Goal: Obtain resource: Obtain resource

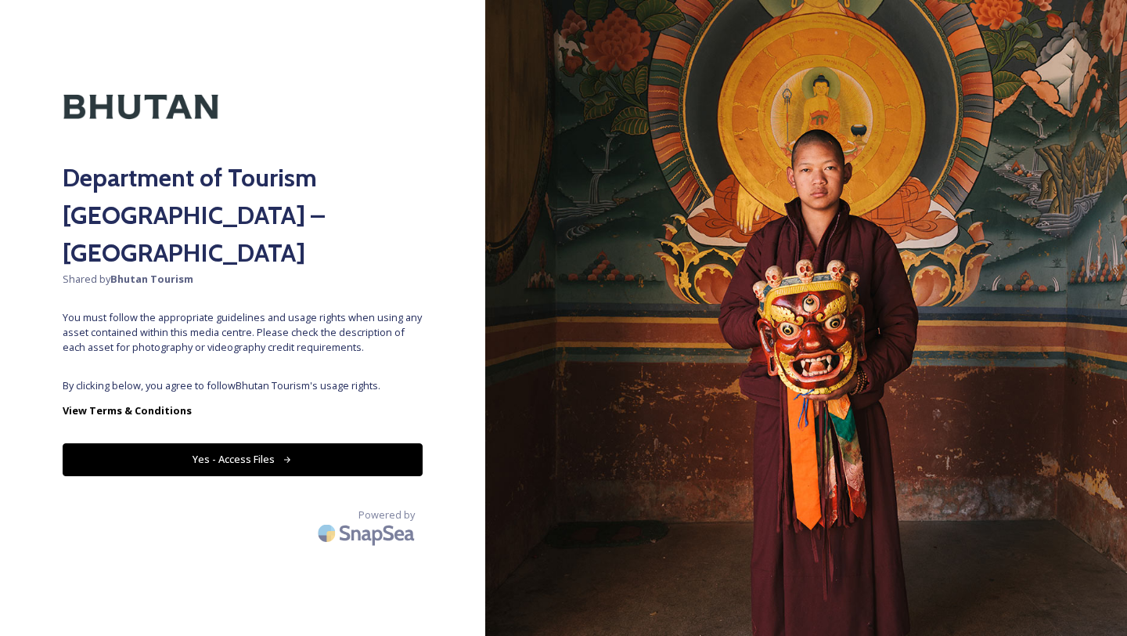
click at [325, 443] on button "Yes - Access Files" at bounding box center [243, 459] width 360 height 32
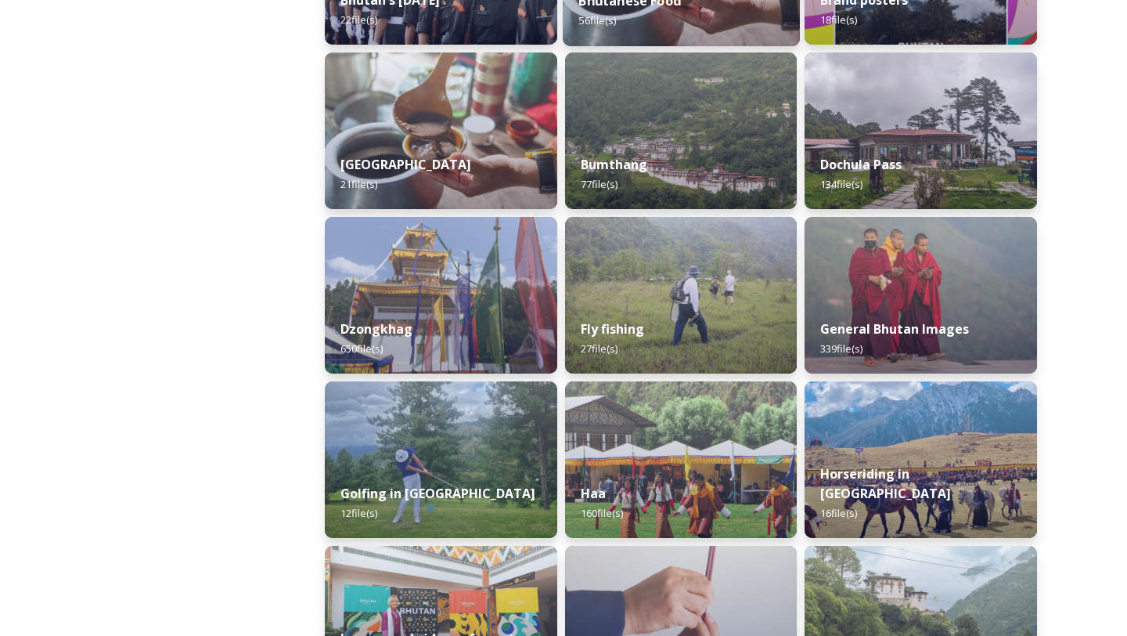
scroll to position [530, 0]
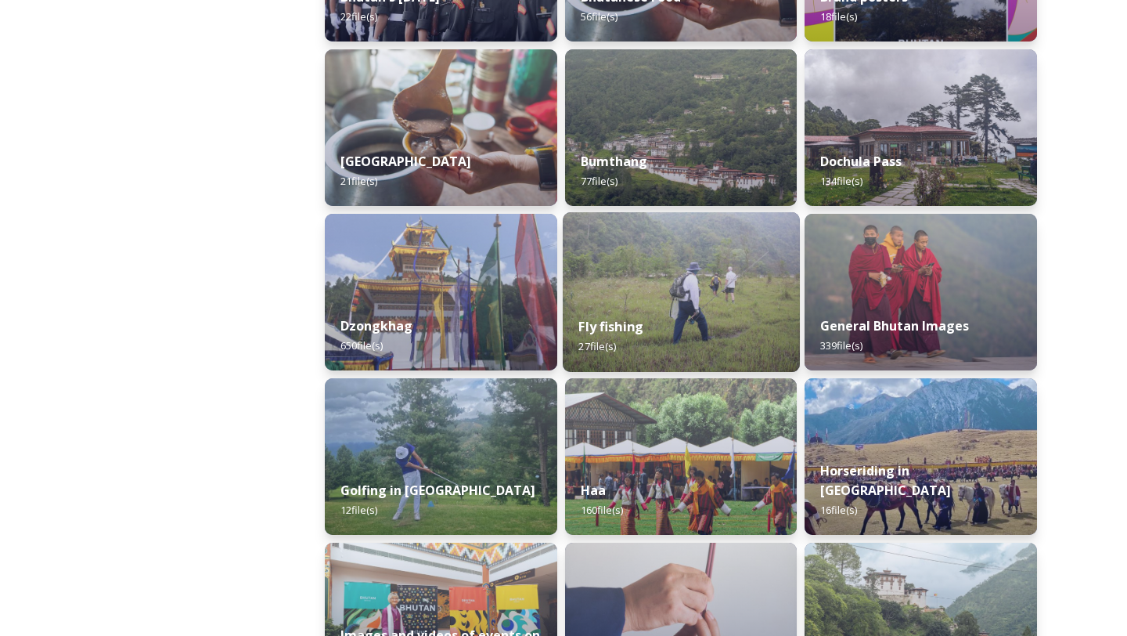
click at [669, 276] on img at bounding box center [681, 292] width 237 height 160
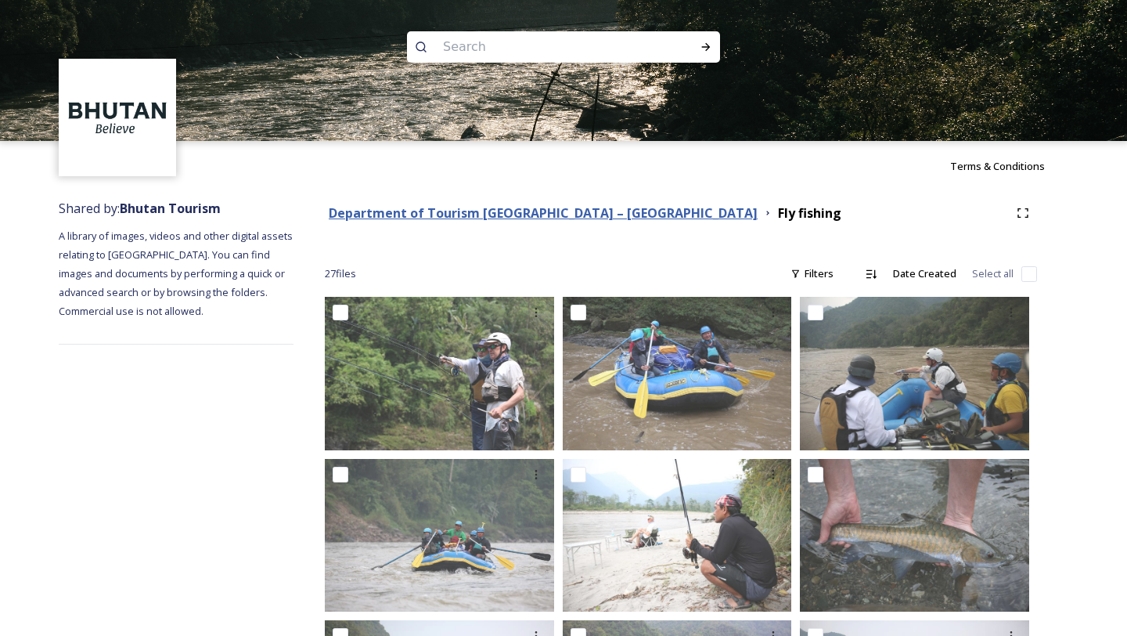
click at [473, 216] on strong "Department of Tourism [GEOGRAPHIC_DATA] – [GEOGRAPHIC_DATA]" at bounding box center [543, 212] width 429 height 17
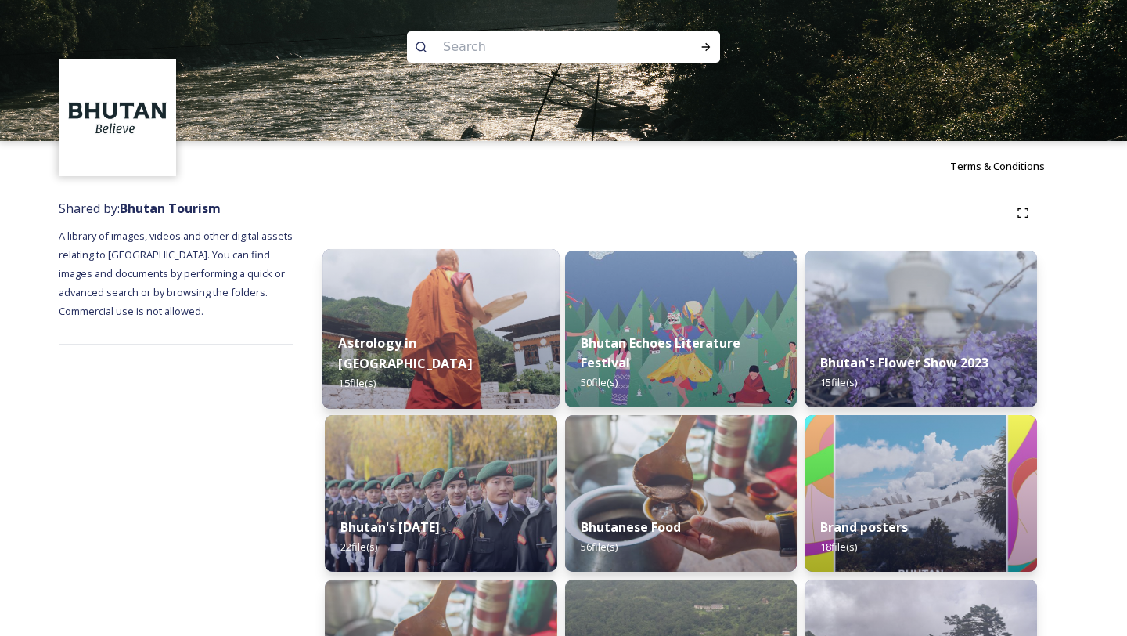
click at [503, 333] on img at bounding box center [441, 329] width 237 height 160
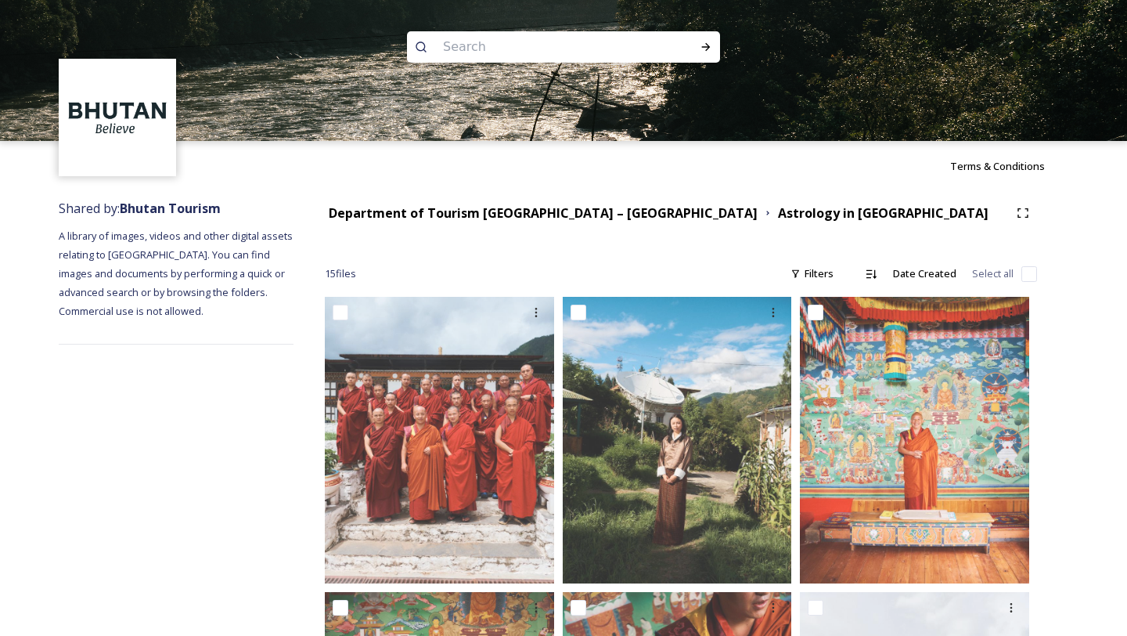
click at [457, 209] on strong "Department of Tourism [GEOGRAPHIC_DATA] – [GEOGRAPHIC_DATA]" at bounding box center [543, 212] width 429 height 17
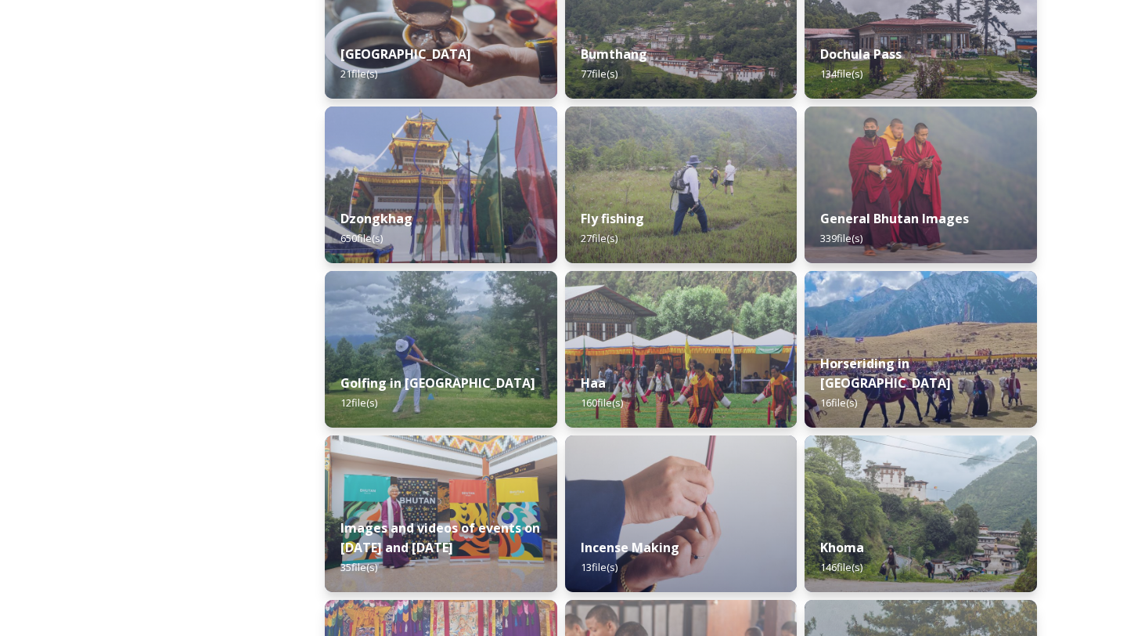
scroll to position [640, 0]
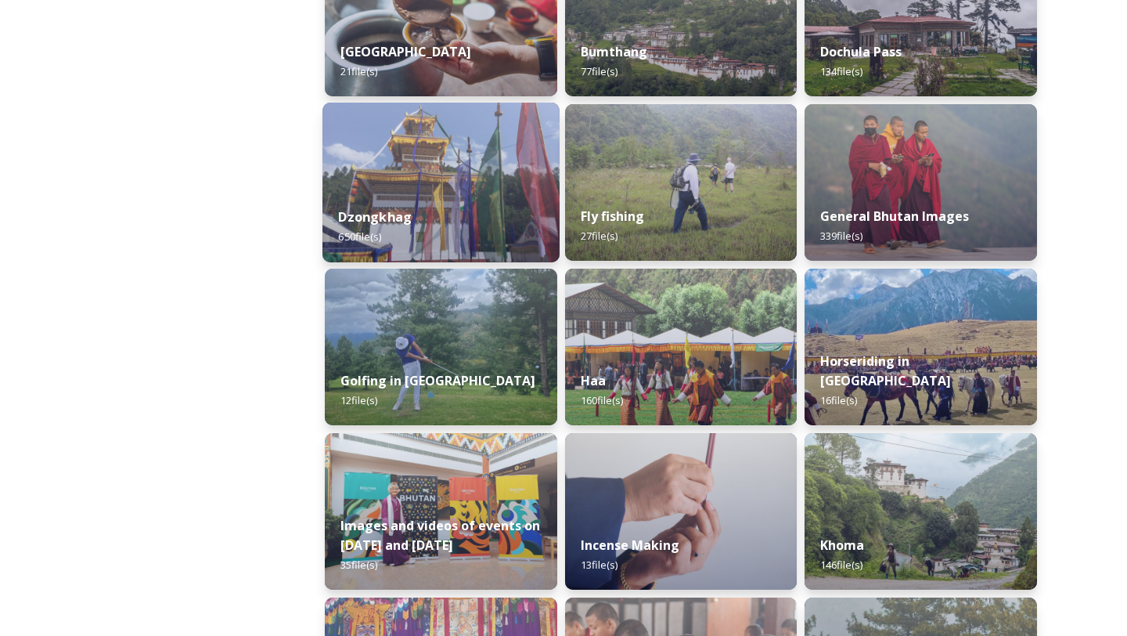
click at [478, 191] on img at bounding box center [441, 183] width 237 height 160
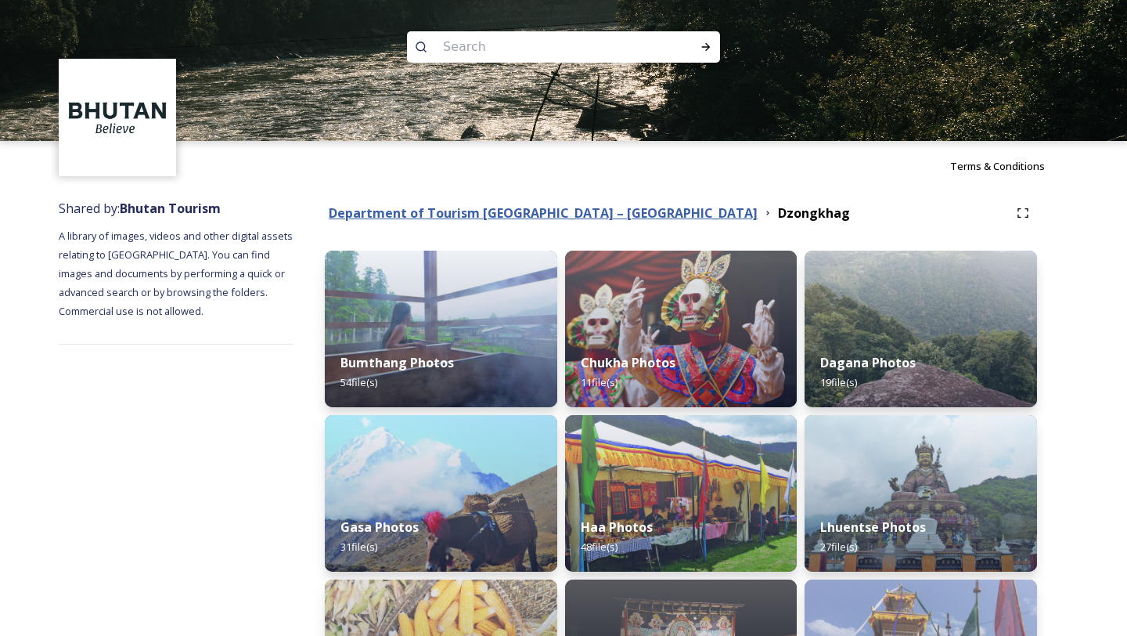
click at [474, 209] on strong "Department of Tourism [GEOGRAPHIC_DATA] – [GEOGRAPHIC_DATA]" at bounding box center [543, 212] width 429 height 17
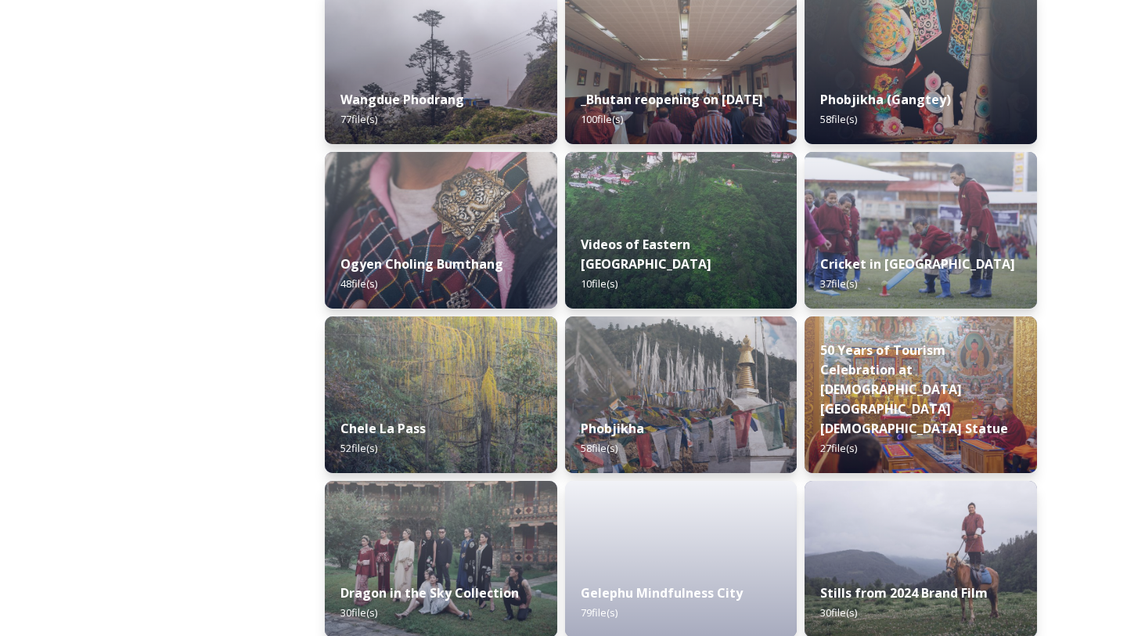
scroll to position [2582, 0]
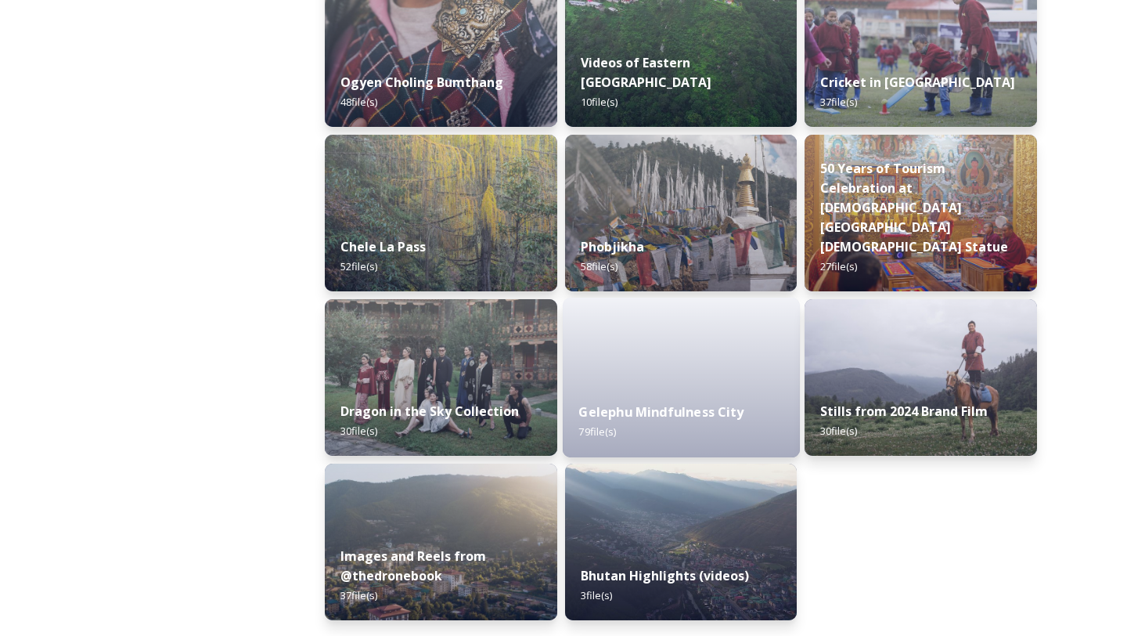
click at [690, 414] on strong "Gelephu Mindfulness City" at bounding box center [660, 411] width 165 height 17
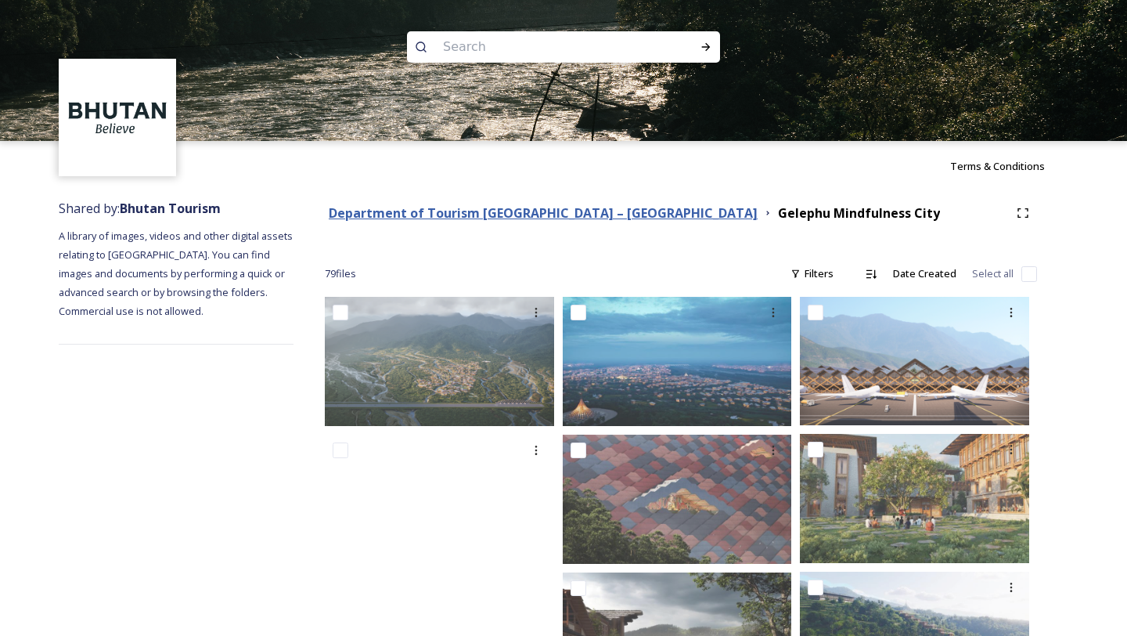
click at [570, 208] on strong "Department of Tourism [GEOGRAPHIC_DATA] – [GEOGRAPHIC_DATA]" at bounding box center [543, 212] width 429 height 17
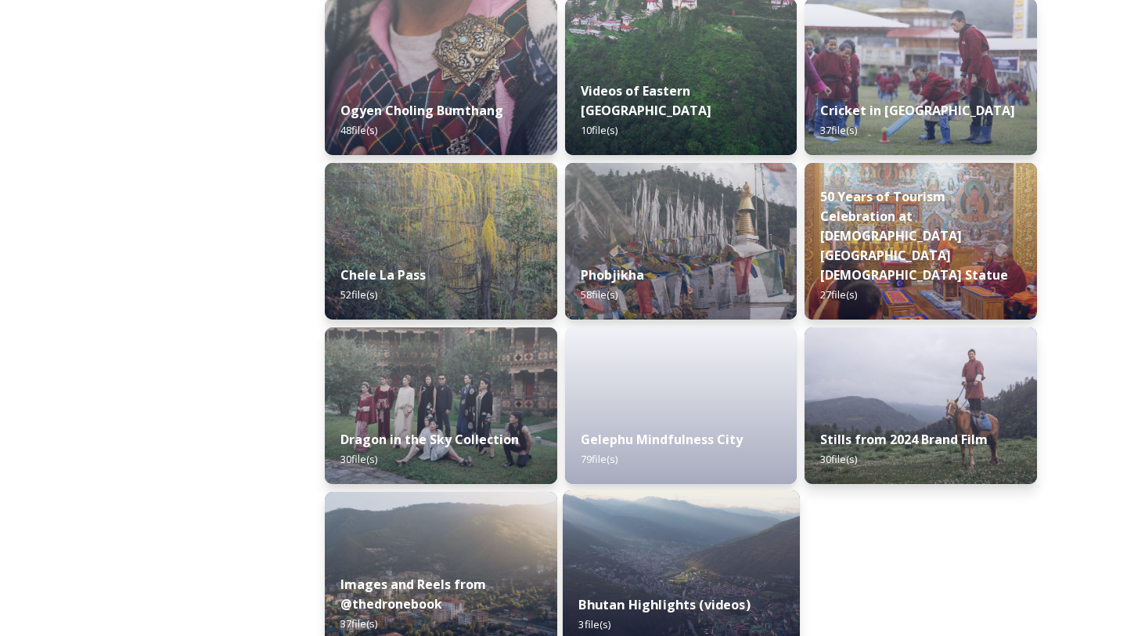
scroll to position [2549, 0]
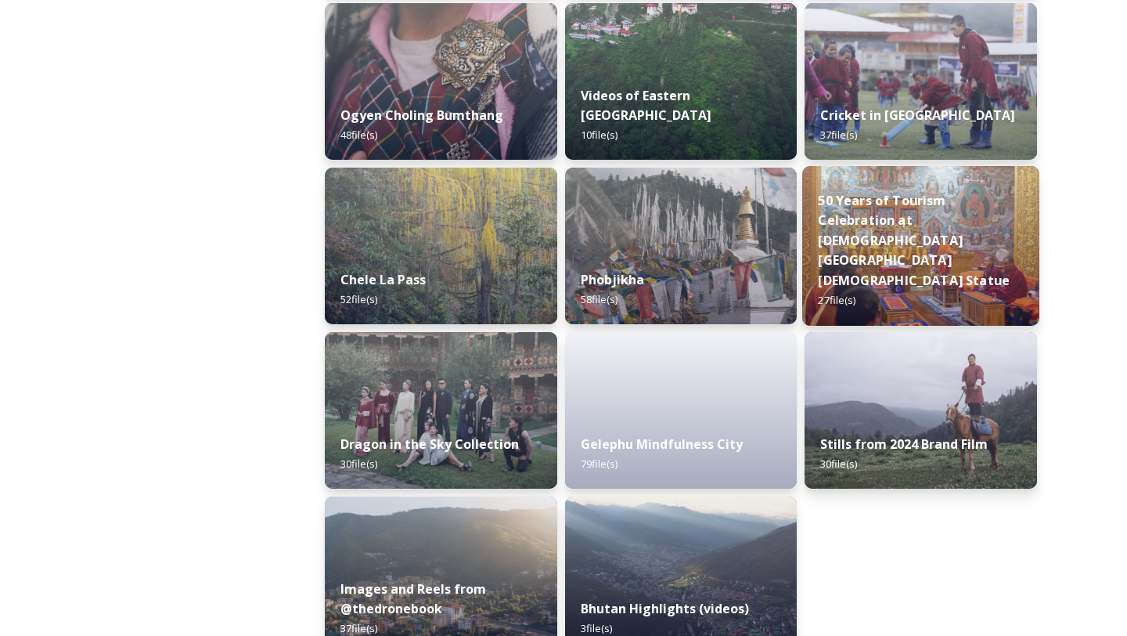
click at [896, 218] on img at bounding box center [920, 246] width 237 height 160
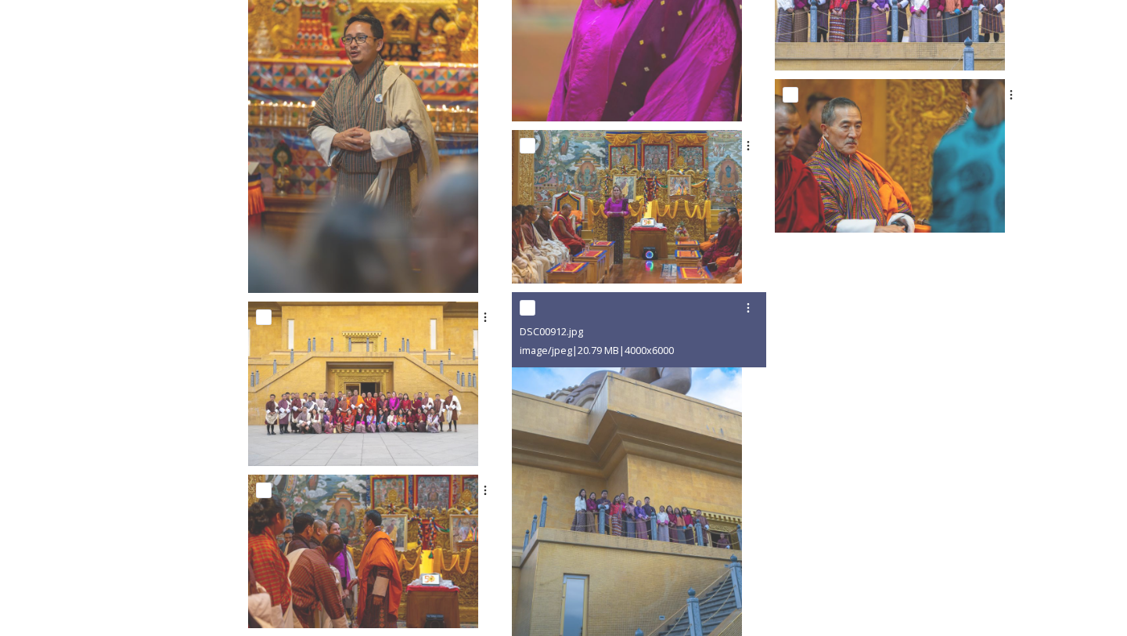
scroll to position [1742, 0]
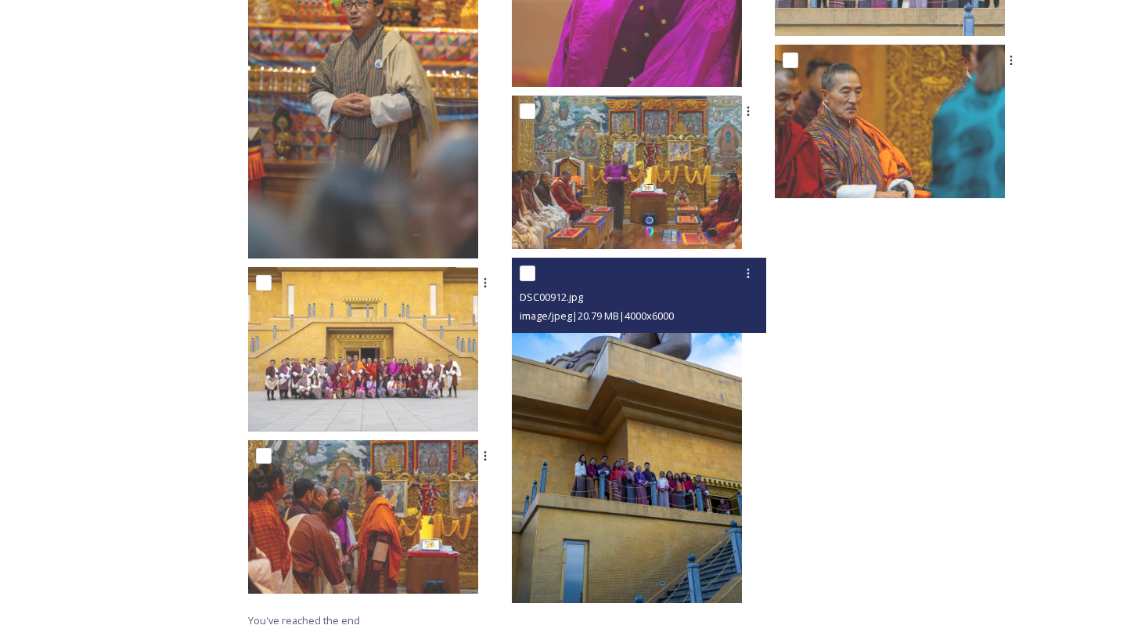
click at [704, 460] on img at bounding box center [627, 430] width 230 height 345
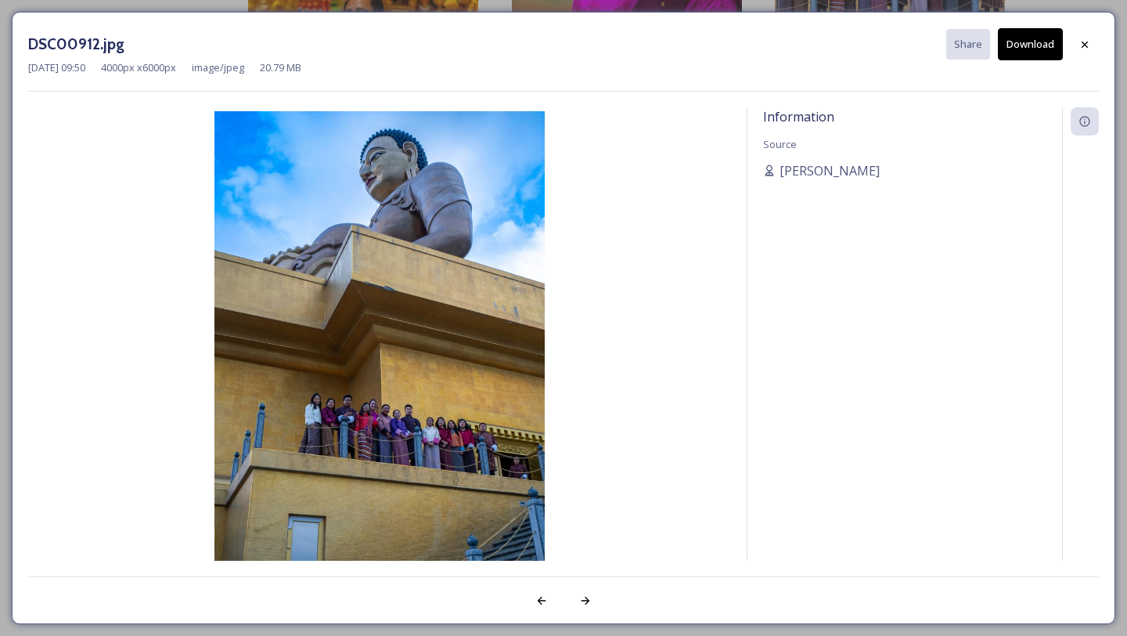
click at [334, 440] on img at bounding box center [379, 358] width 703 height 495
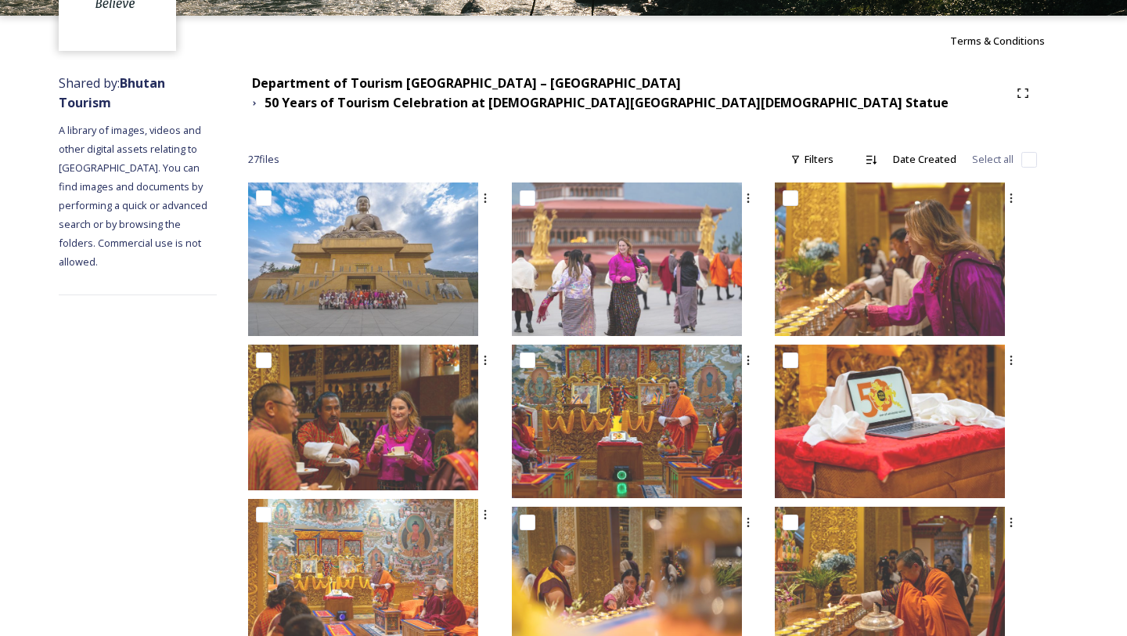
scroll to position [0, 0]
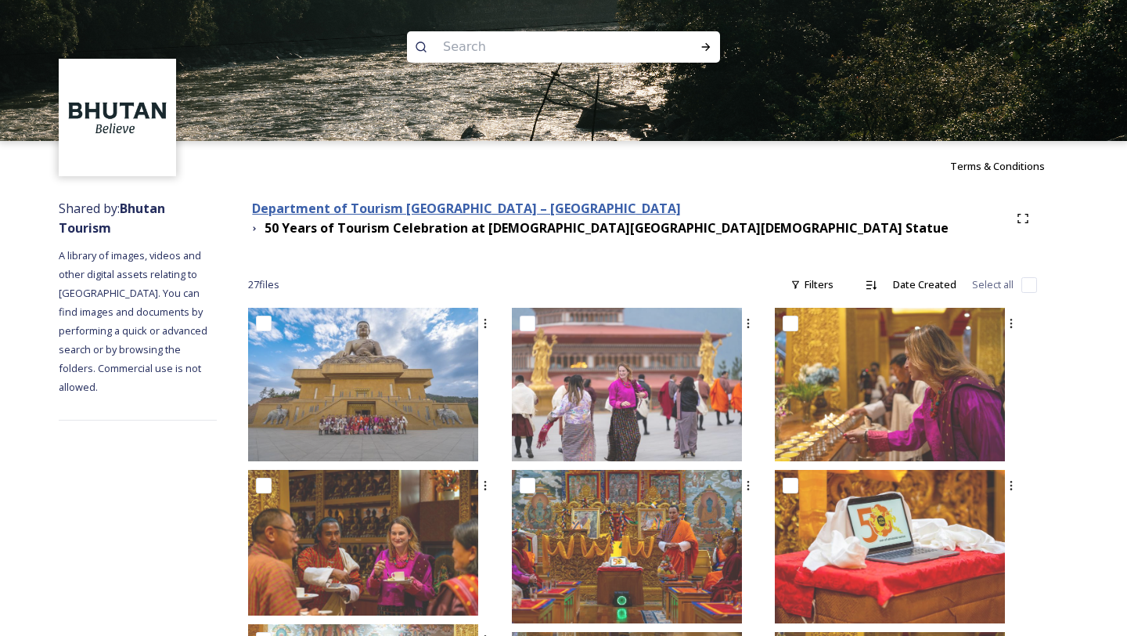
click at [425, 207] on strong "Department of Tourism [GEOGRAPHIC_DATA] – [GEOGRAPHIC_DATA]" at bounding box center [466, 208] width 429 height 17
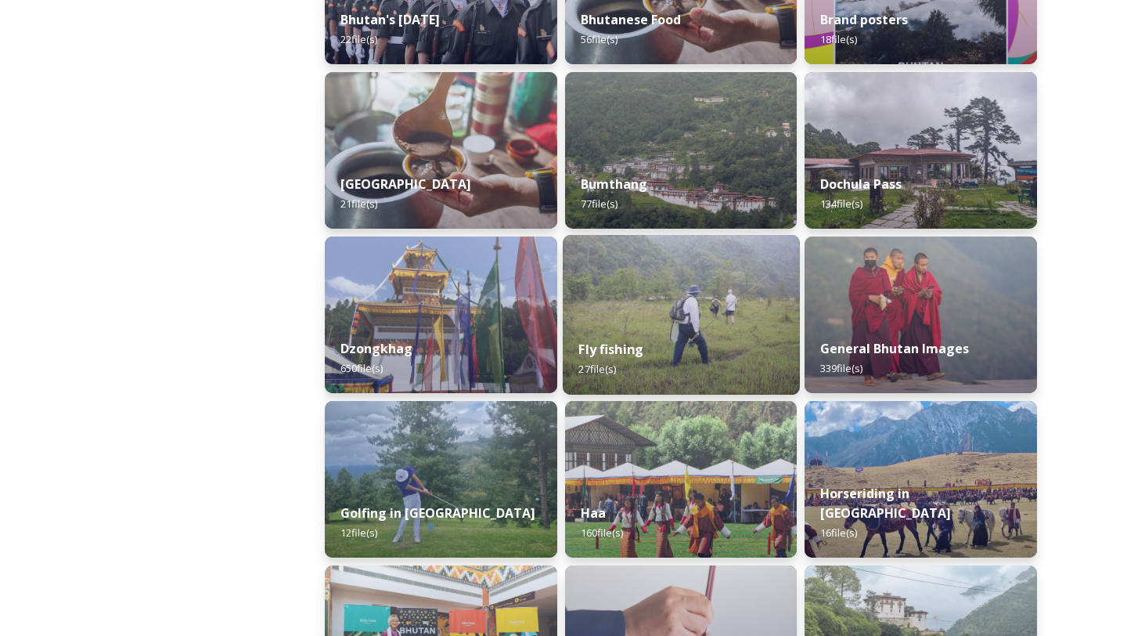
scroll to position [521, 0]
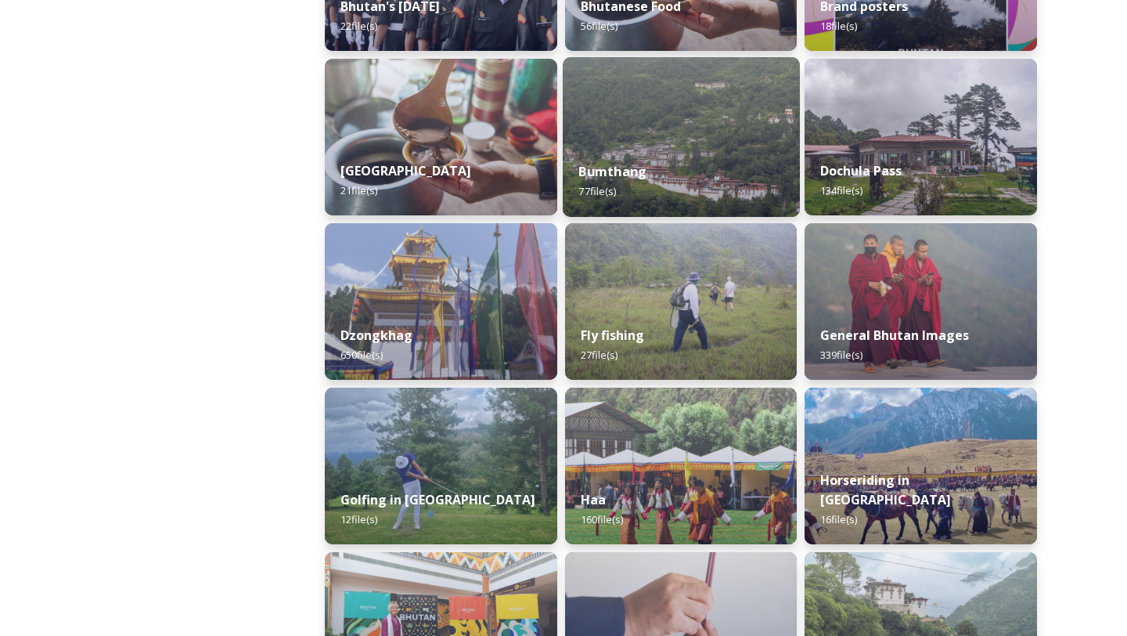
click at [660, 158] on div "Bumthang 77 file(s)" at bounding box center [681, 181] width 237 height 71
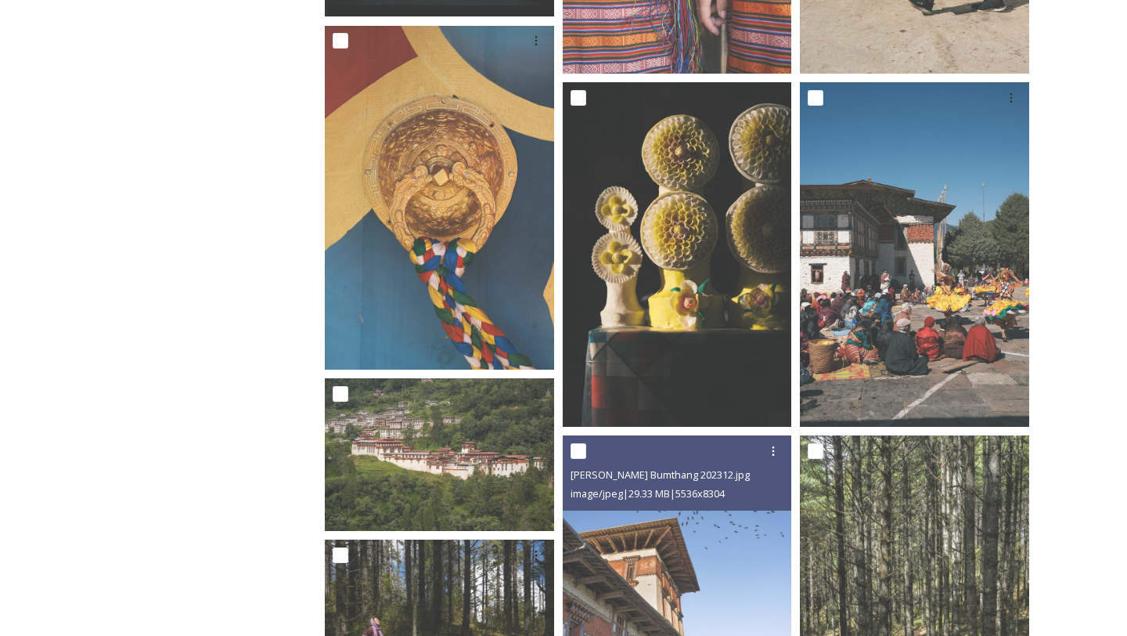
scroll to position [1937, 0]
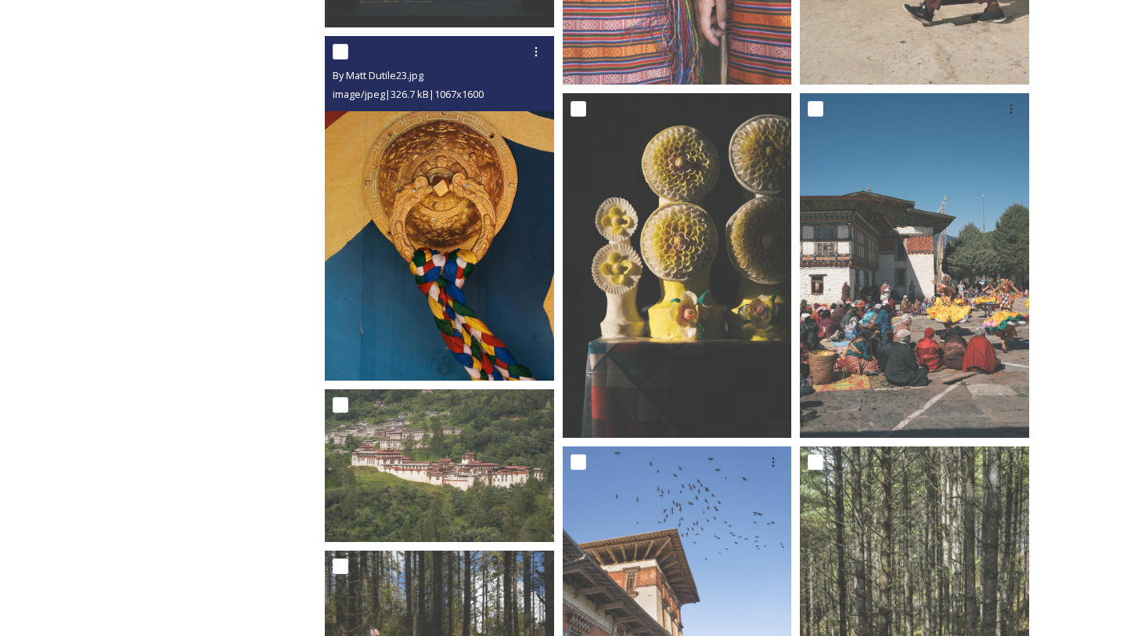
click at [498, 292] on img at bounding box center [439, 209] width 229 height 344
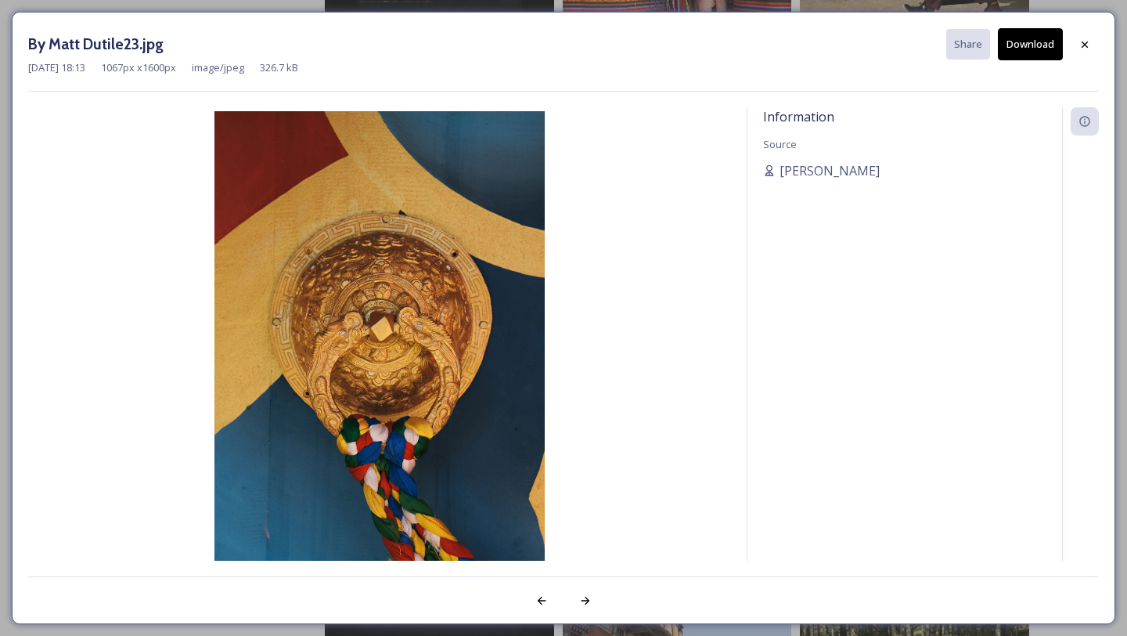
click at [655, 276] on img at bounding box center [379, 358] width 703 height 495
click at [796, 170] on span "[PERSON_NAME]" at bounding box center [830, 170] width 100 height 19
click at [752, 49] on div "By Matt Dutile23.jpg Share Download" at bounding box center [563, 44] width 1071 height 32
click at [1090, 39] on icon at bounding box center [1085, 44] width 13 height 13
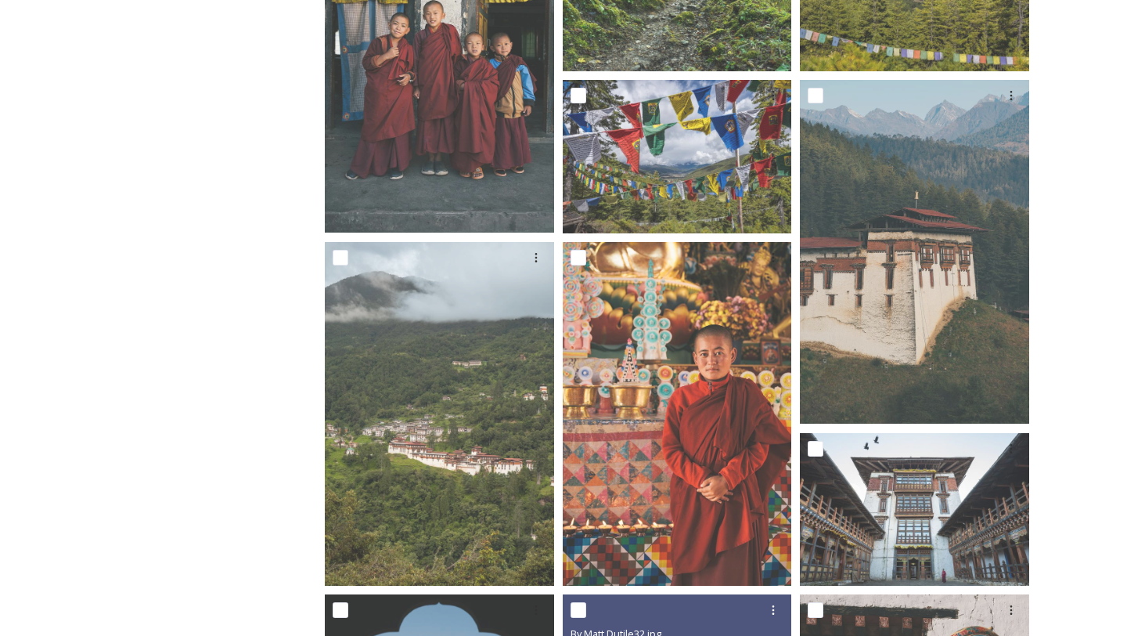
scroll to position [0, 0]
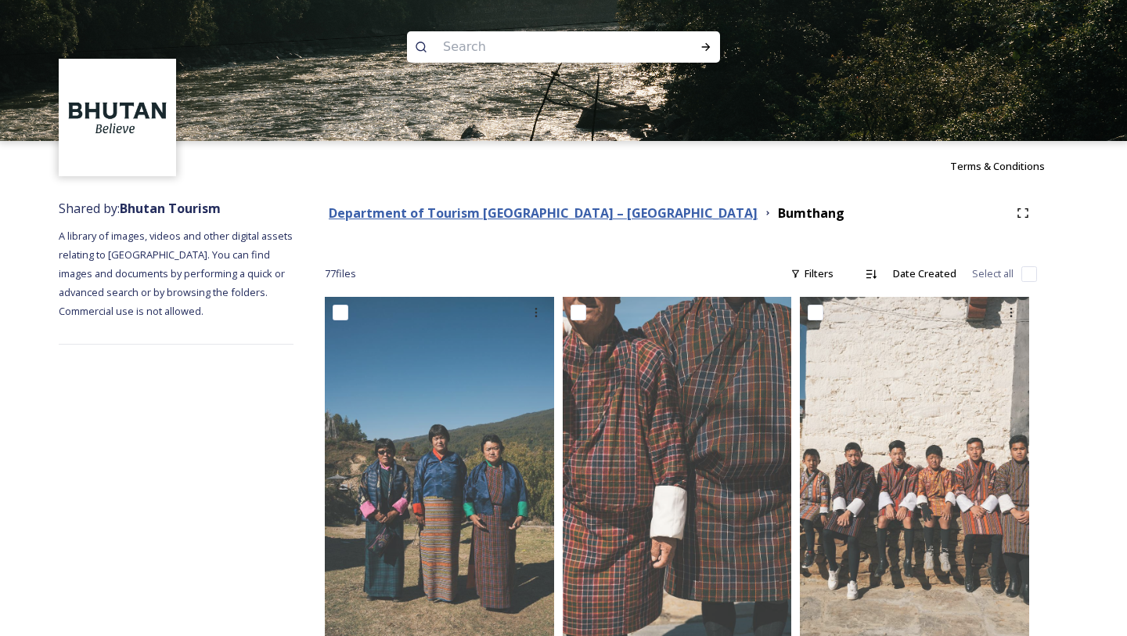
click at [479, 214] on strong "Department of Tourism [GEOGRAPHIC_DATA] – [GEOGRAPHIC_DATA]" at bounding box center [543, 212] width 429 height 17
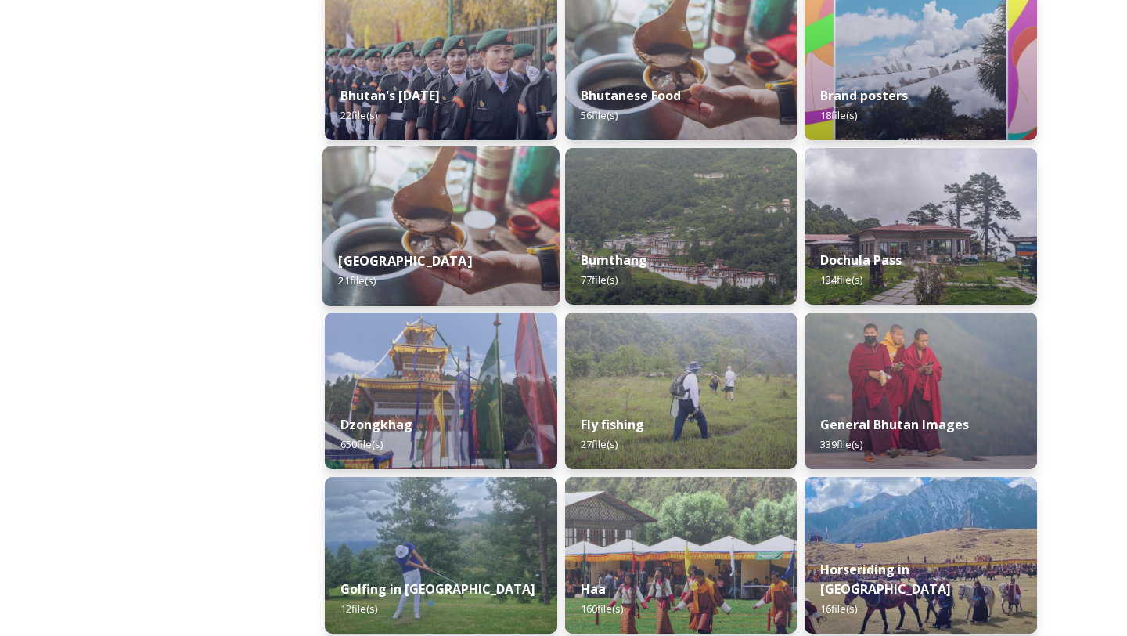
scroll to position [445, 0]
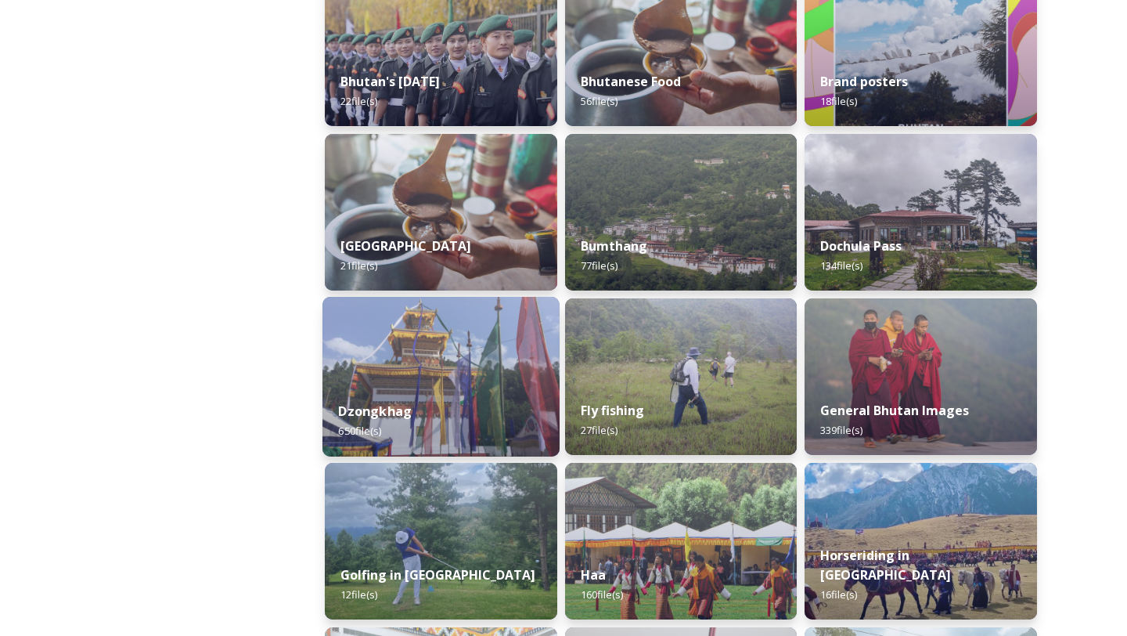
click at [479, 408] on div "Dzongkhag 650 file(s)" at bounding box center [441, 420] width 237 height 71
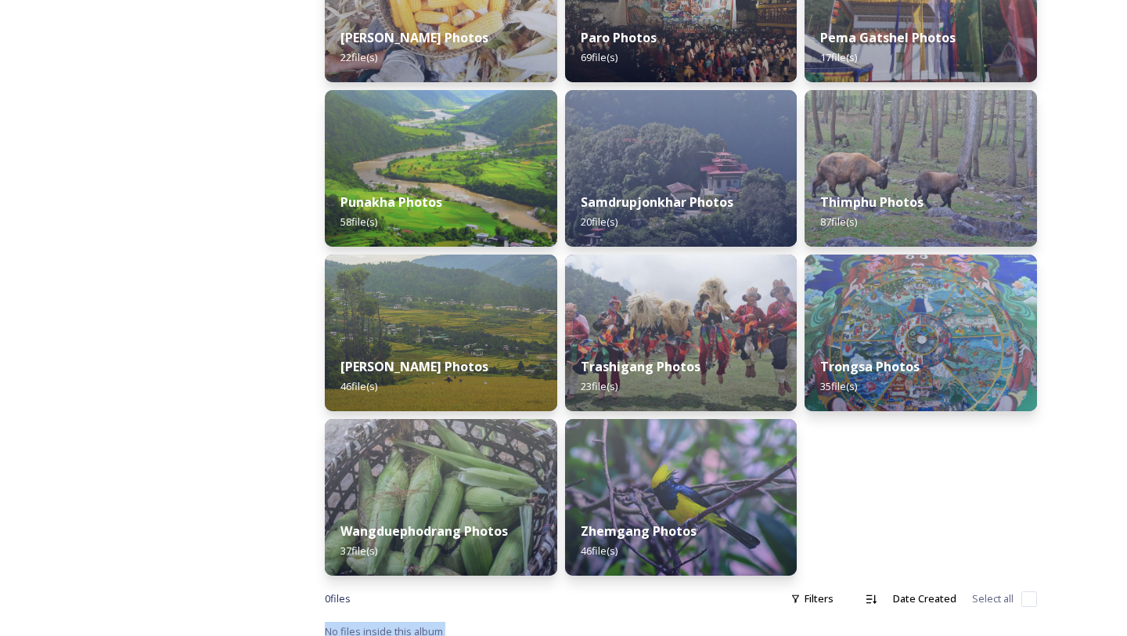
scroll to position [653, 0]
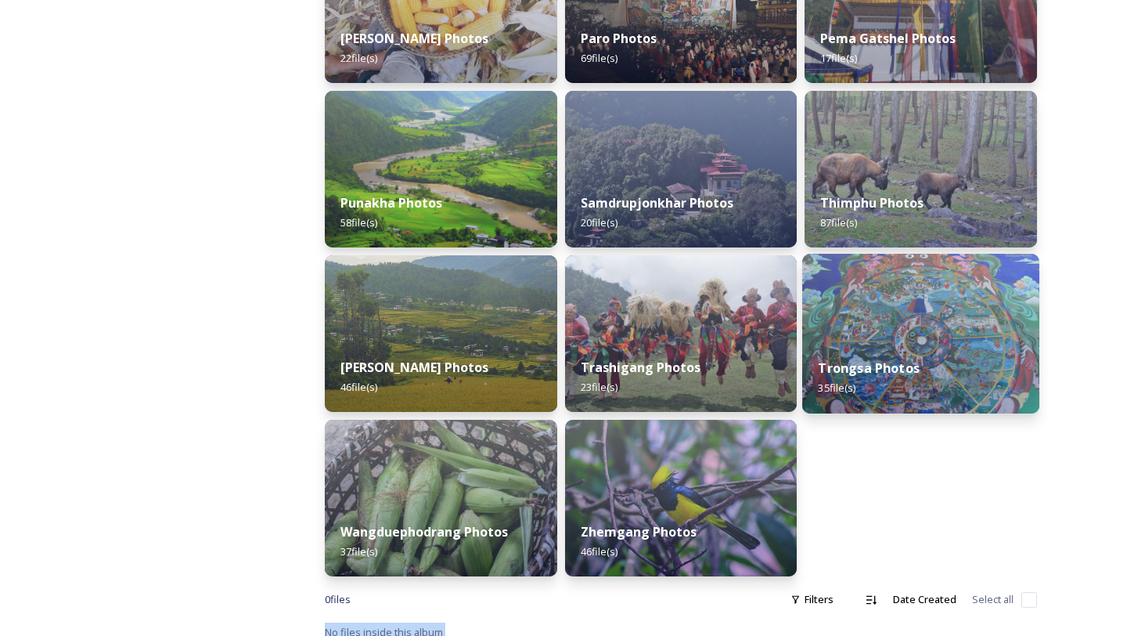
click at [939, 323] on img at bounding box center [920, 334] width 237 height 160
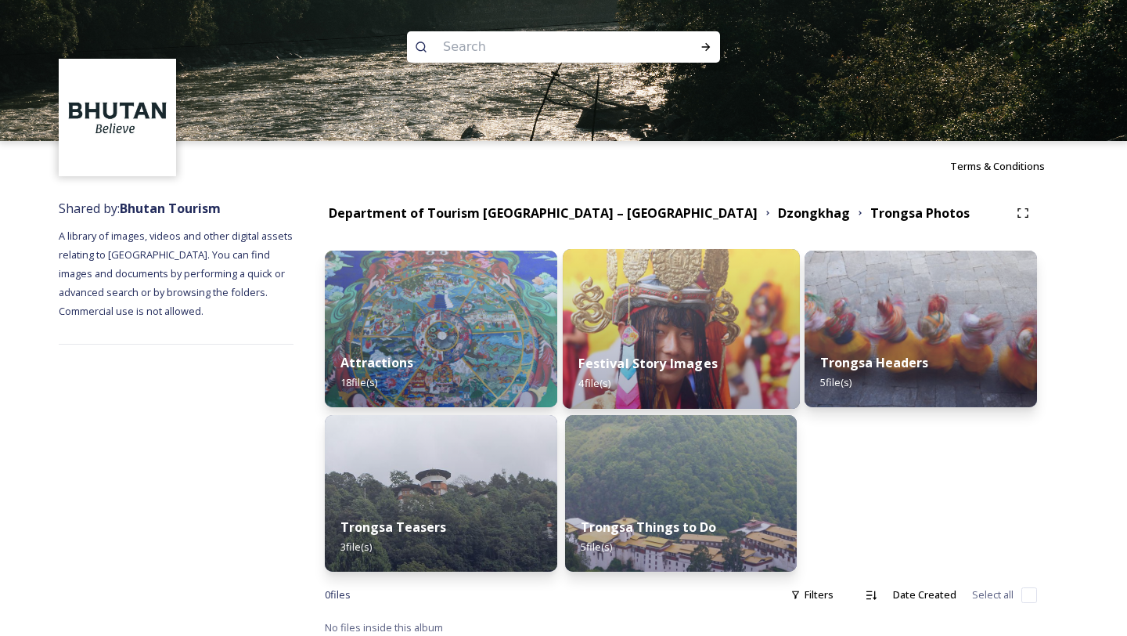
click at [678, 376] on div "Festival Story Images 4 file(s)" at bounding box center [681, 372] width 237 height 71
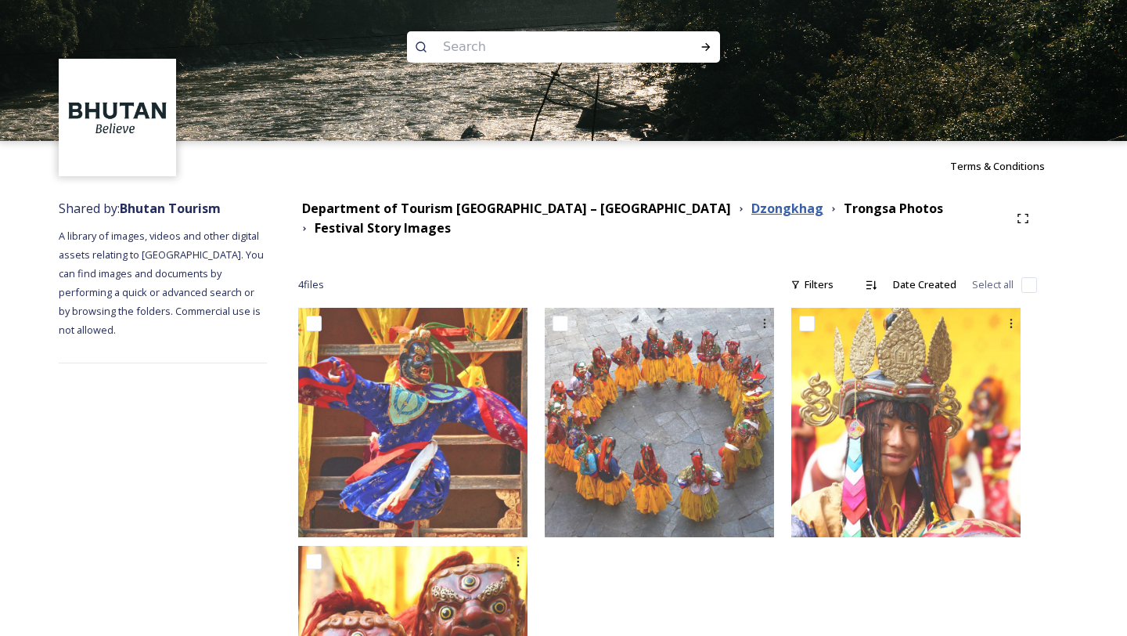
click at [751, 211] on strong "Dzongkhag" at bounding box center [787, 208] width 72 height 17
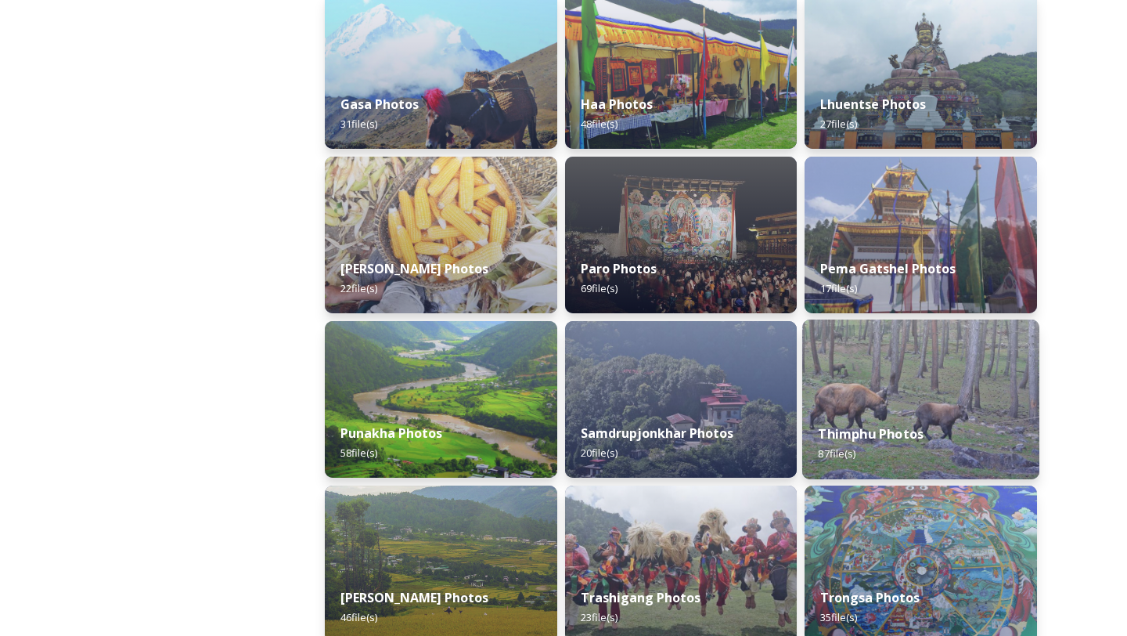
scroll to position [424, 0]
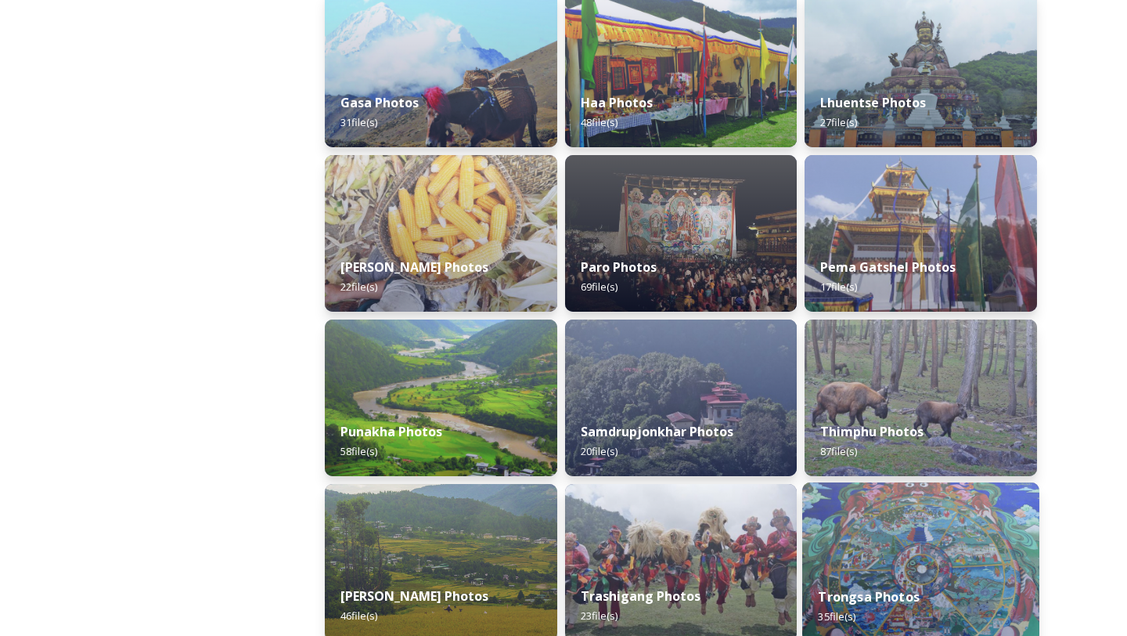
click at [892, 535] on img at bounding box center [920, 562] width 237 height 160
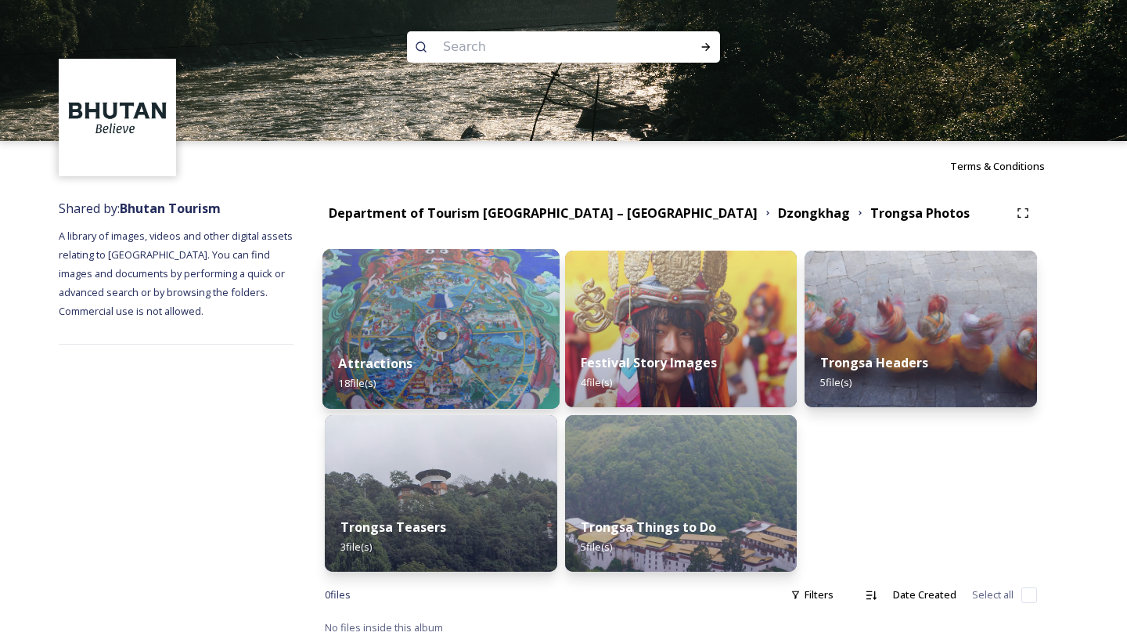
click at [398, 355] on strong "Attractions" at bounding box center [375, 363] width 74 height 17
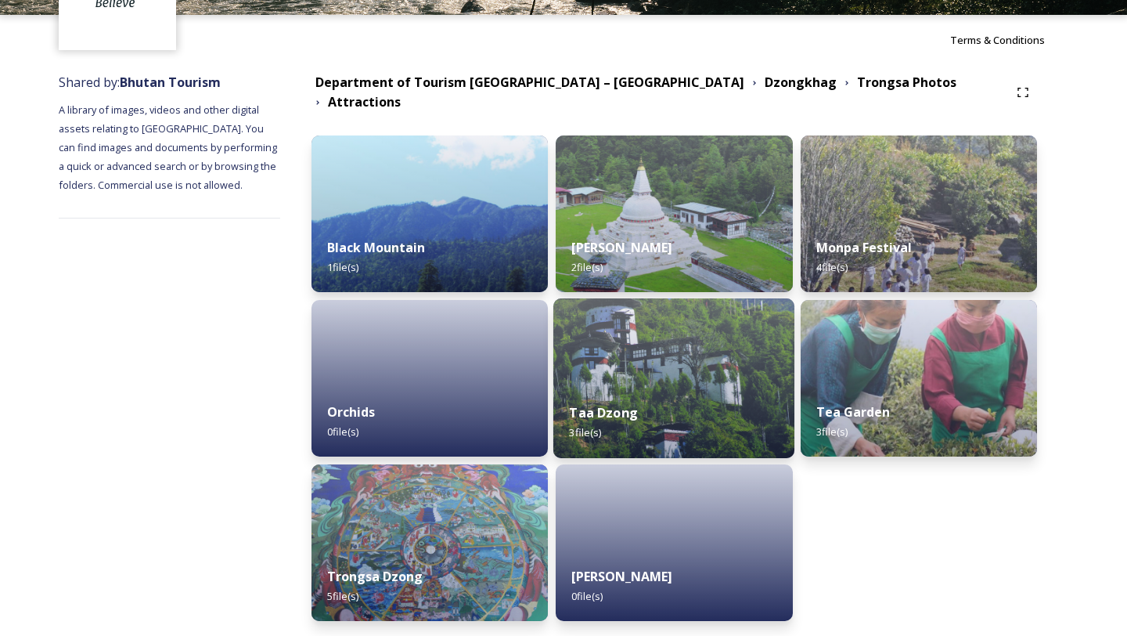
scroll to position [173, 0]
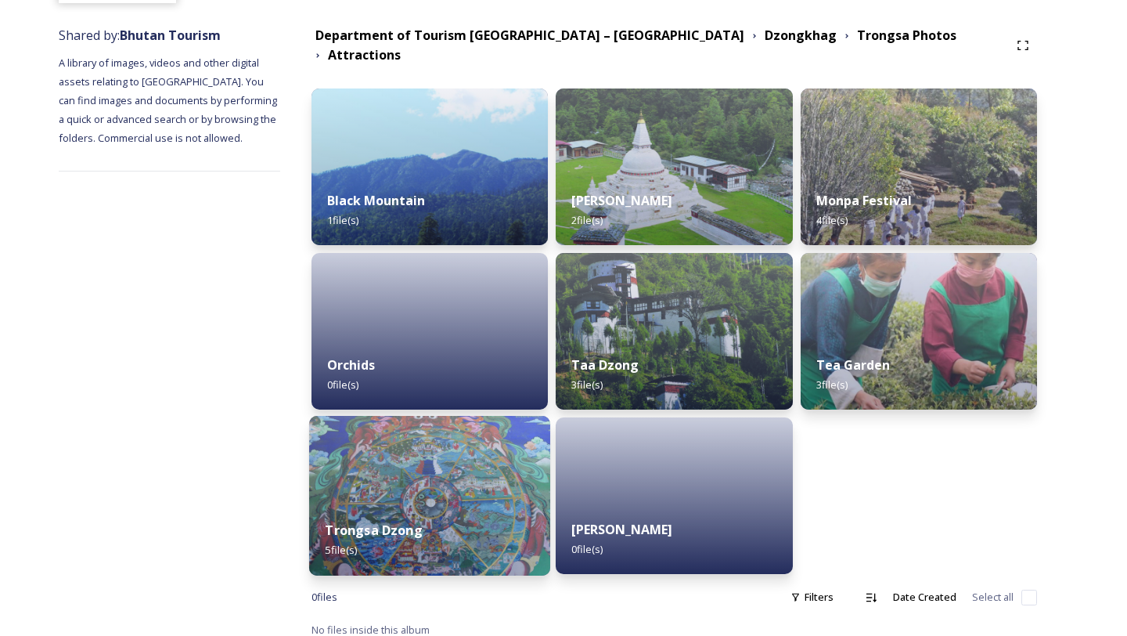
click at [505, 489] on img at bounding box center [429, 496] width 241 height 160
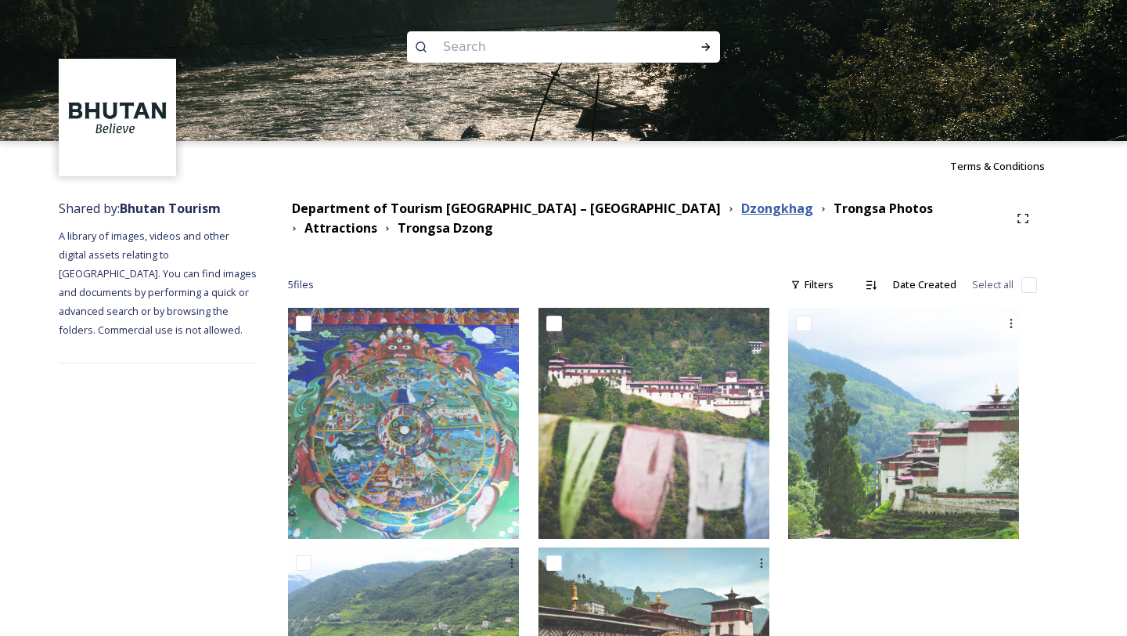
click at [741, 212] on strong "Dzongkhag" at bounding box center [777, 208] width 72 height 17
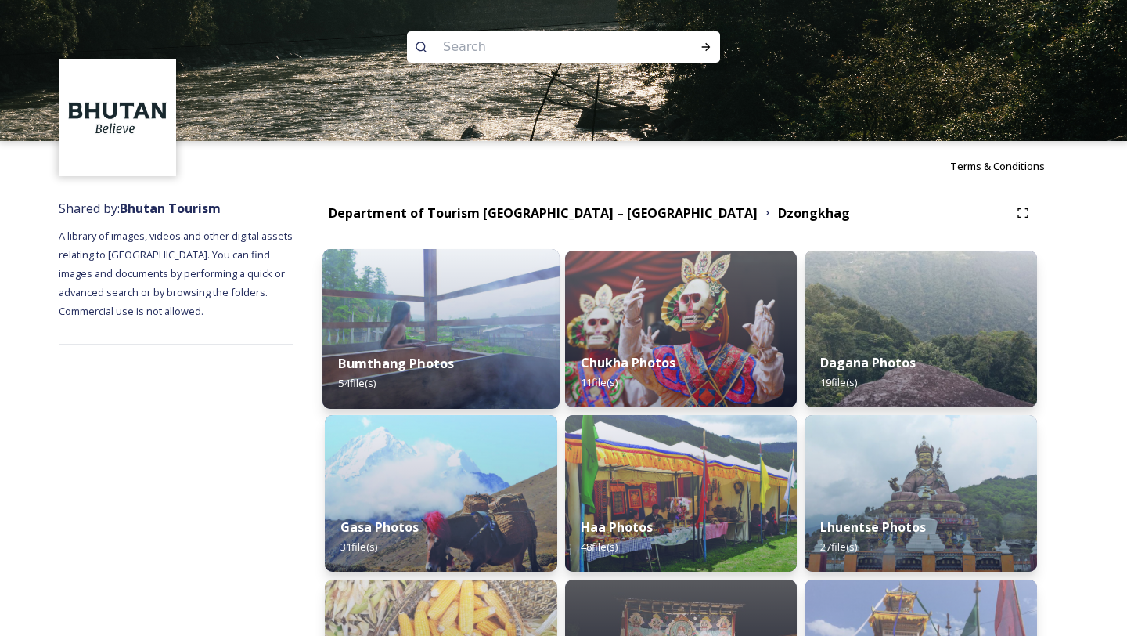
click at [405, 325] on img at bounding box center [441, 329] width 237 height 160
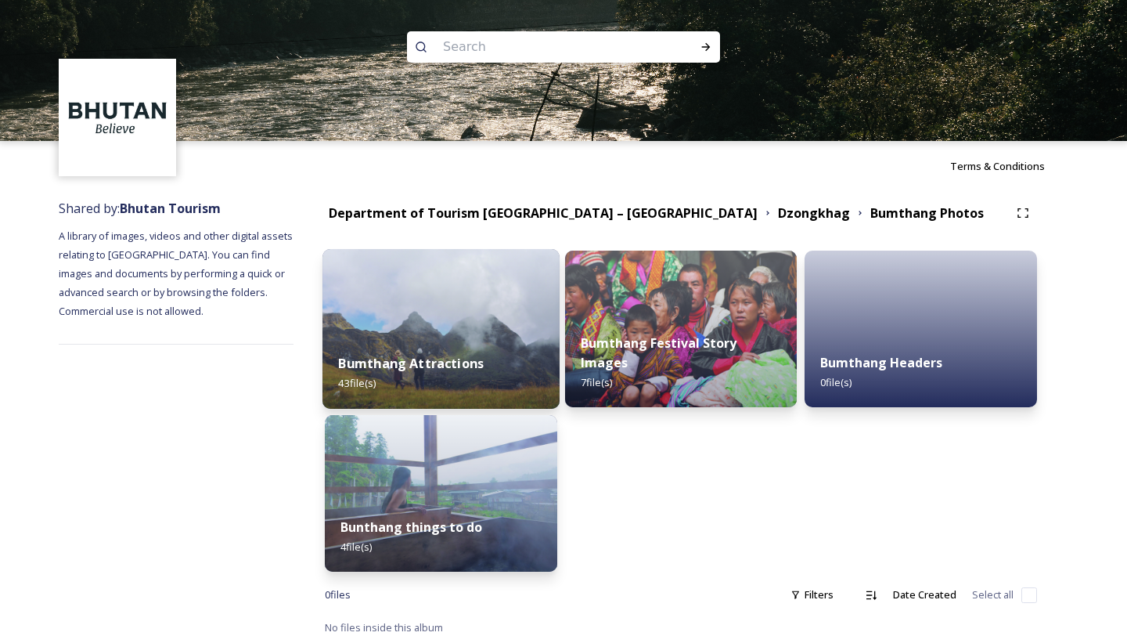
click at [482, 339] on div "Bumthang Attractions 43 file(s)" at bounding box center [441, 372] width 237 height 71
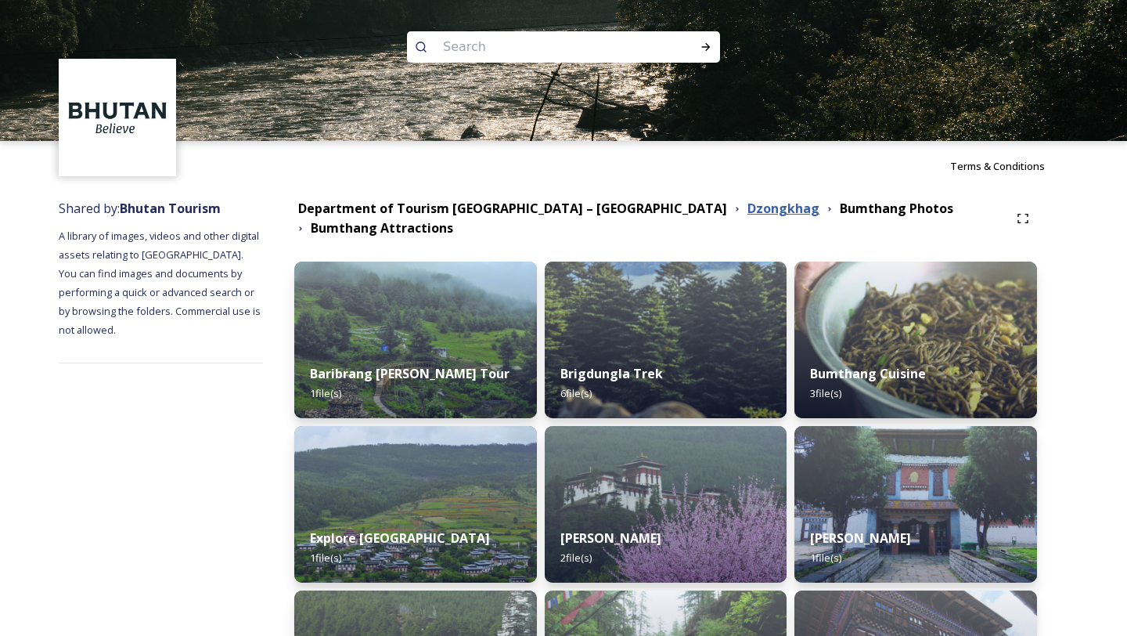
click at [748, 212] on strong "Dzongkhag" at bounding box center [784, 208] width 72 height 17
